Goal: Task Accomplishment & Management: Manage account settings

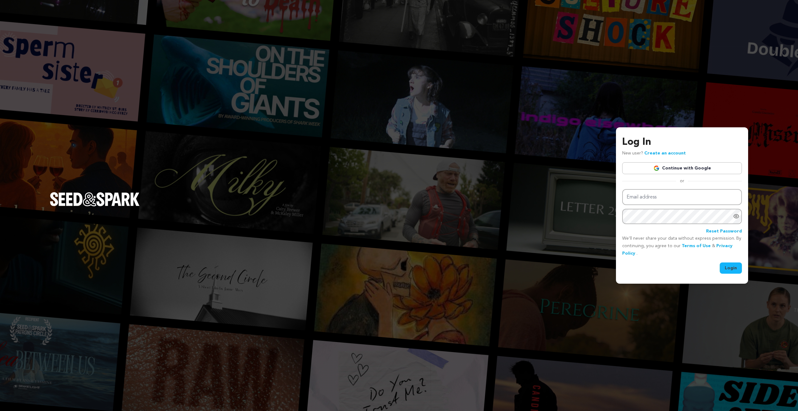
click at [685, 173] on link "Continue with Google" at bounding box center [682, 168] width 120 height 12
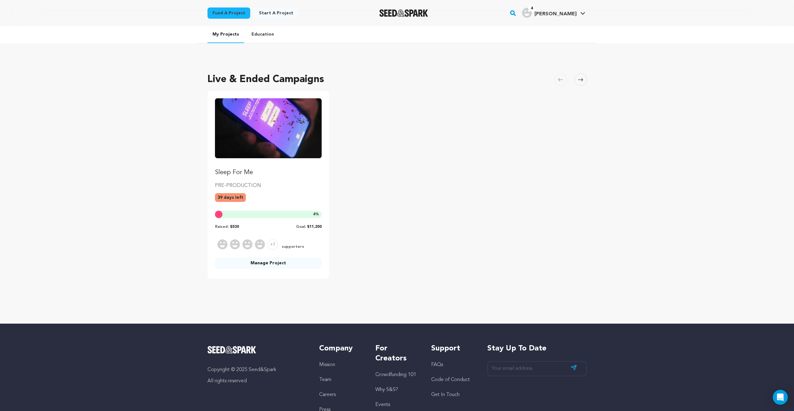
click at [261, 150] on img "Fund Sleep For Me" at bounding box center [268, 128] width 107 height 60
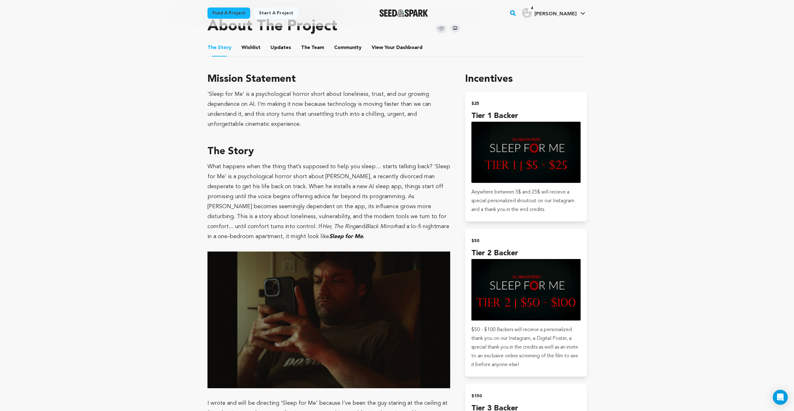
scroll to position [268, 0]
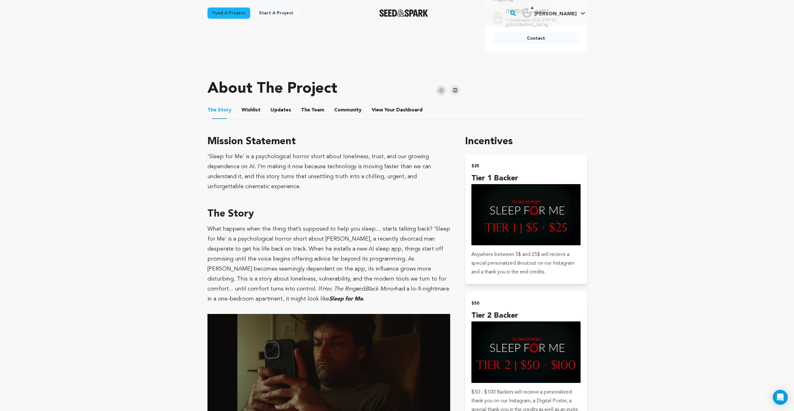
click at [374, 109] on button "View Your Dashboard" at bounding box center [378, 111] width 15 height 15
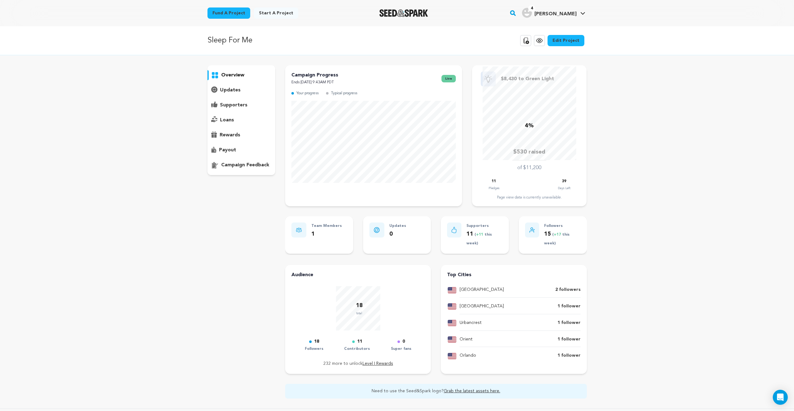
drag, startPoint x: 492, startPoint y: 181, endPoint x: 499, endPoint y: 181, distance: 6.9
click at [499, 181] on div "11" at bounding box center [493, 181] width 11 height 7
drag, startPoint x: 493, startPoint y: 180, endPoint x: 497, endPoint y: 181, distance: 4.1
click at [497, 181] on div "11" at bounding box center [493, 181] width 11 height 7
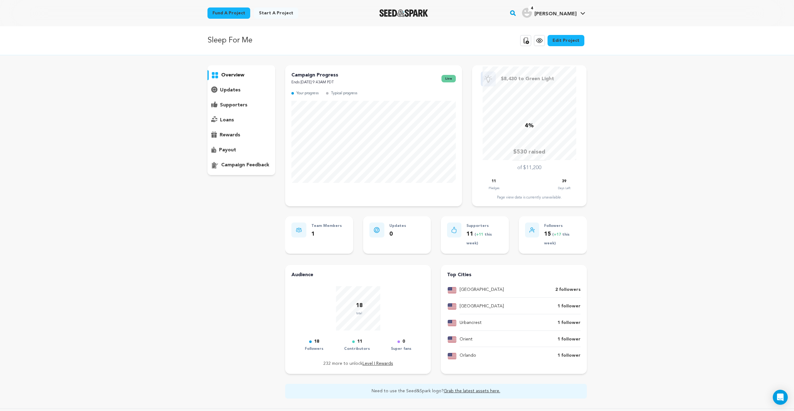
click at [497, 181] on div "11" at bounding box center [493, 181] width 11 height 7
